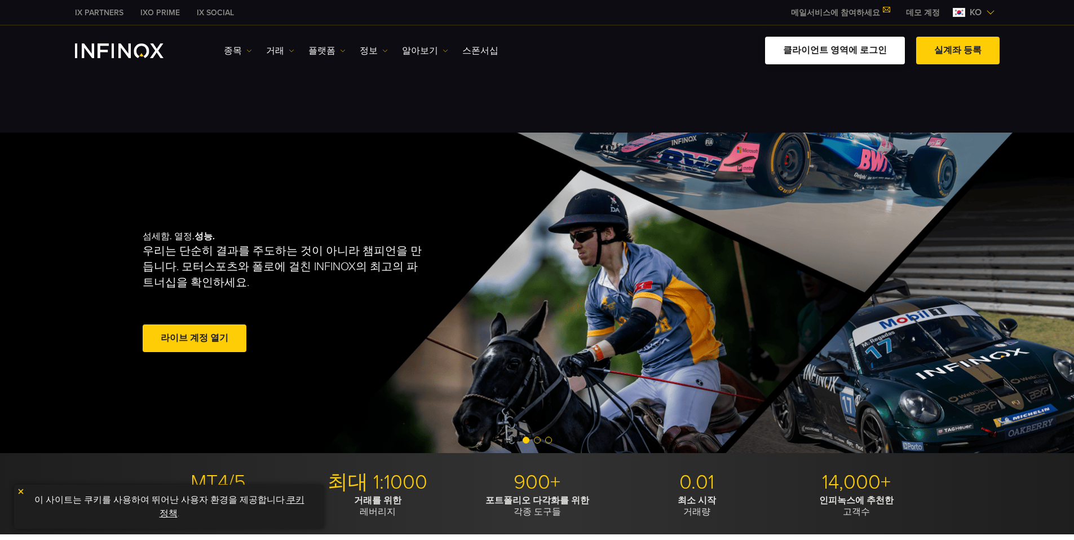
click at [531, 47] on link "클라이언트 영역에 로그인" at bounding box center [835, 51] width 140 height 28
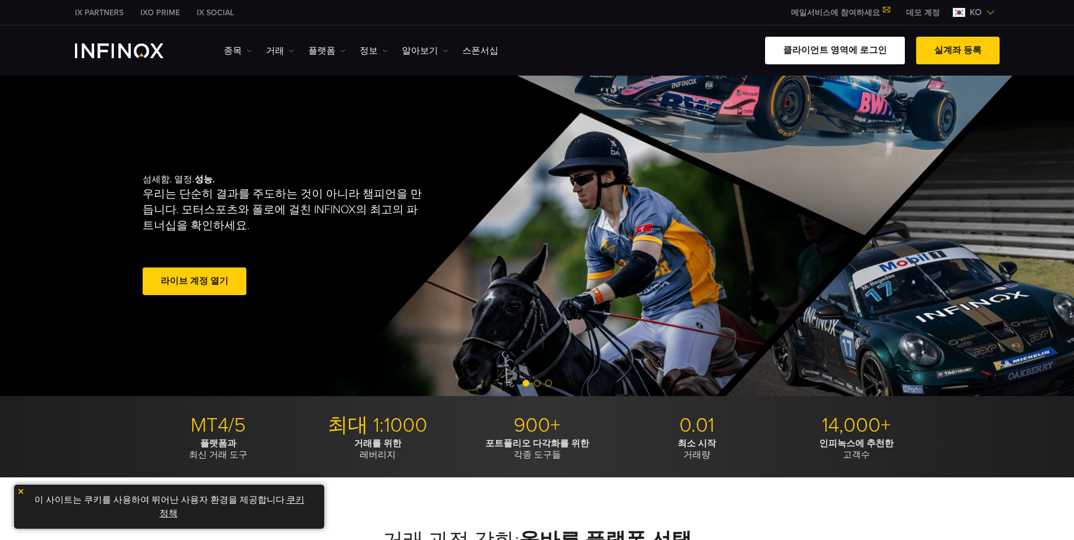
drag, startPoint x: 0, startPoint y: 0, endPoint x: 870, endPoint y: 51, distance: 871.2
click at [870, 51] on link "클라이언트 영역에 로그인" at bounding box center [835, 51] width 140 height 28
click at [958, 51] on span at bounding box center [958, 51] width 0 height 0
click at [989, 12] on img at bounding box center [990, 12] width 9 height 9
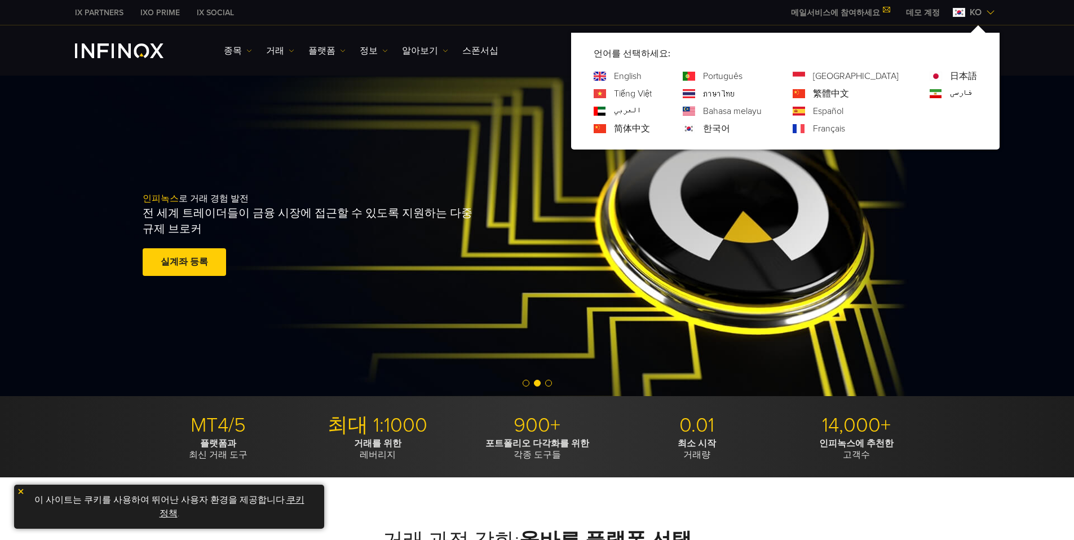
click at [989, 12] on img at bounding box center [990, 12] width 9 height 9
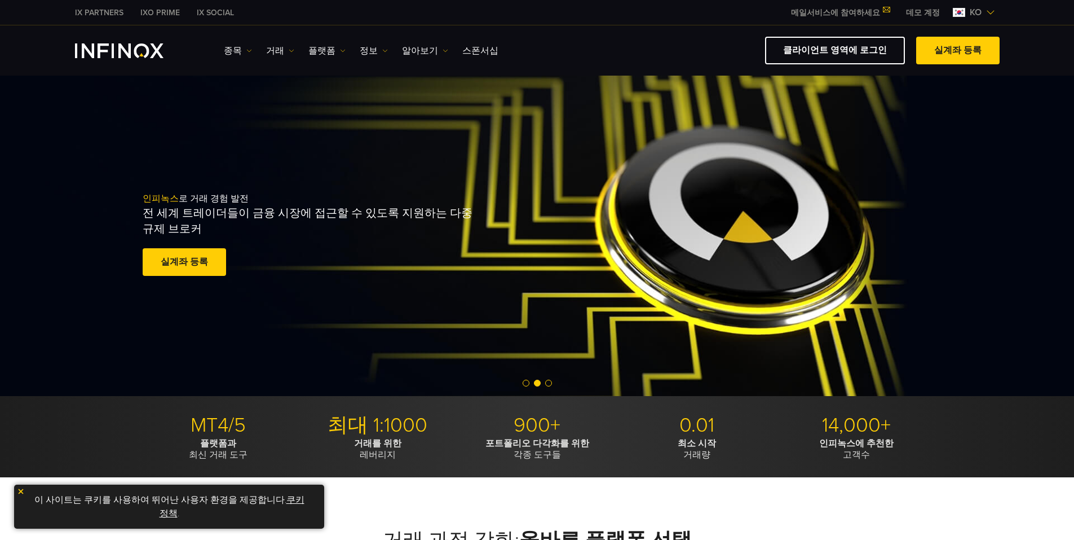
click at [928, 11] on link "데모 계정" at bounding box center [923, 13] width 51 height 12
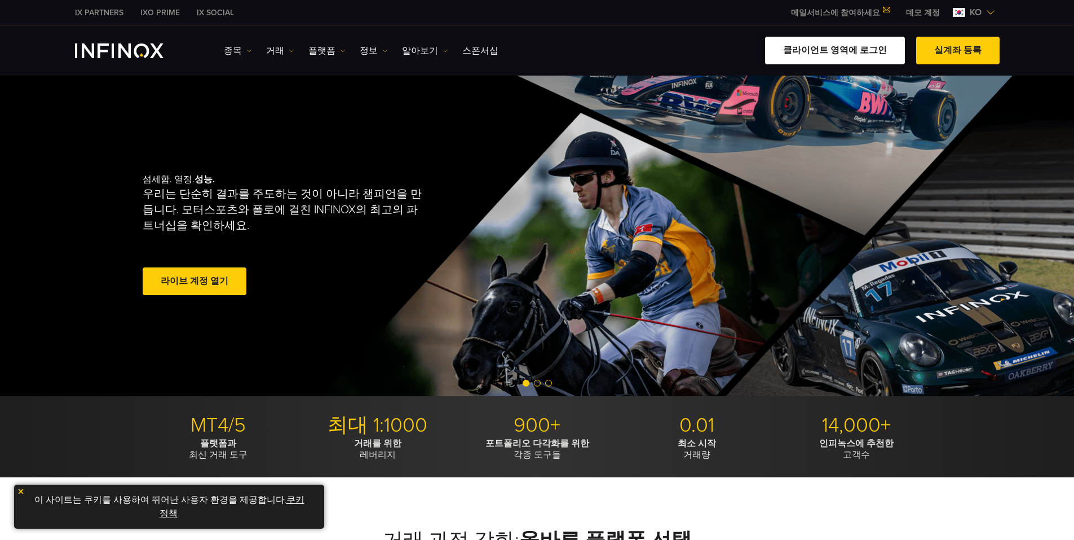
click at [869, 47] on link "클라이언트 영역에 로그인" at bounding box center [835, 51] width 140 height 28
